Goal: Check status: Check status

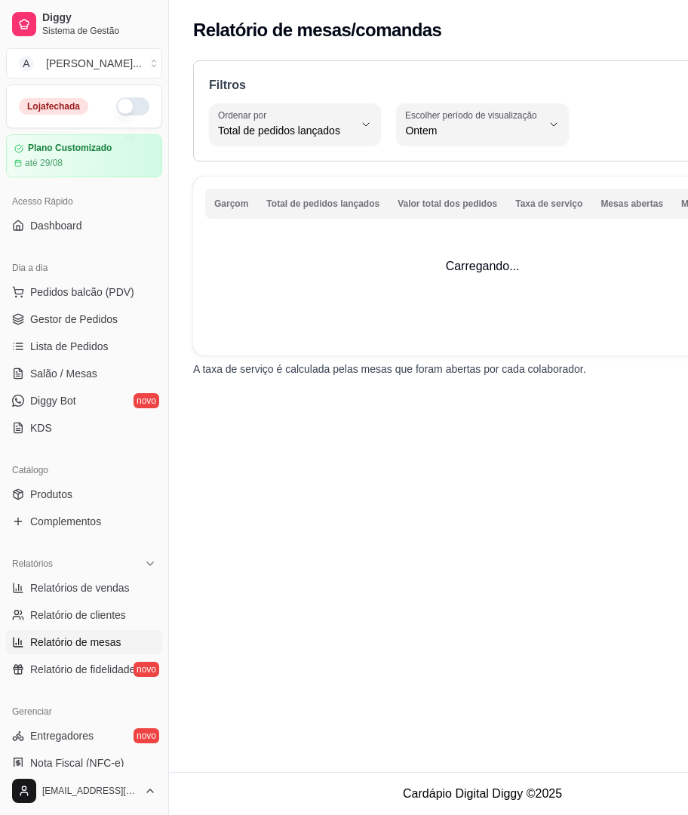
select select "TOTAL_OF_ORDERS"
select select "1"
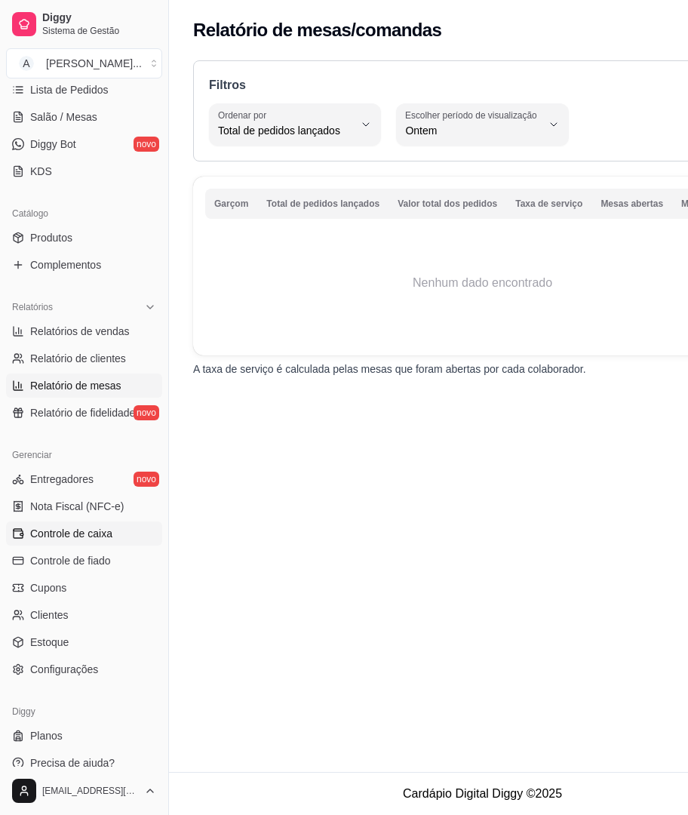
click at [100, 534] on span "Controle de caixa" at bounding box center [71, 533] width 82 height 15
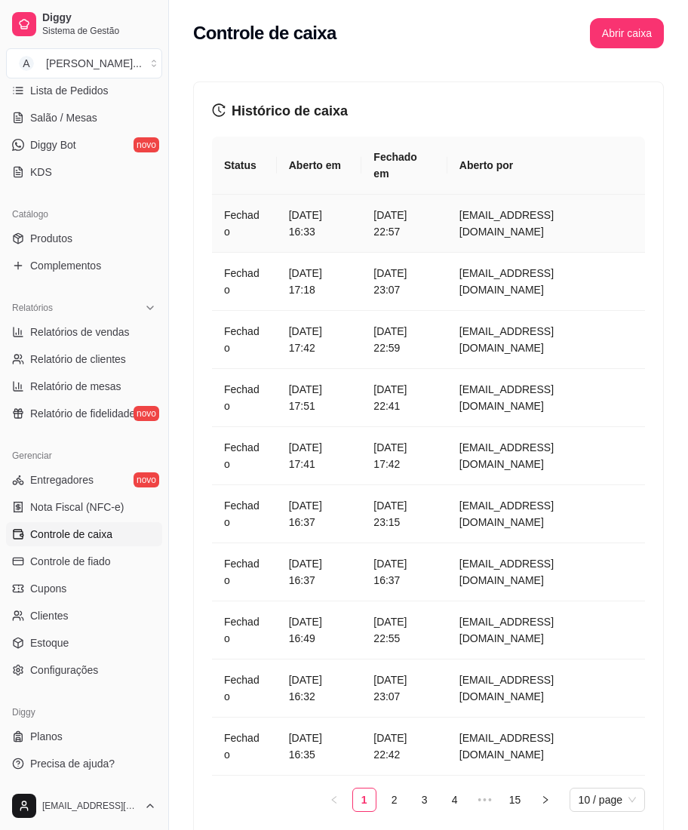
click at [350, 207] on article "[DATE] 16:33" at bounding box center [319, 223] width 61 height 33
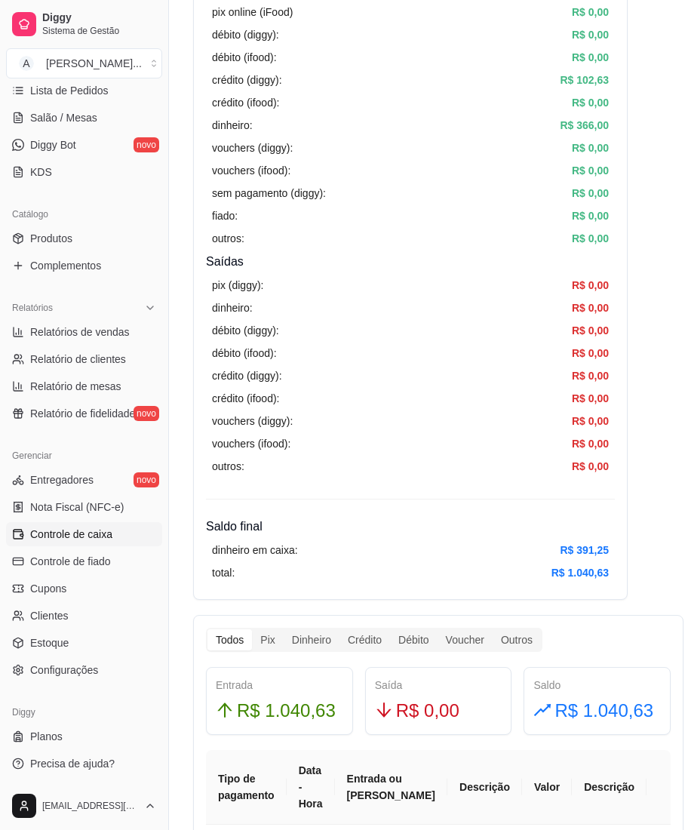
scroll to position [302, 0]
